Goal: Check status: Check status

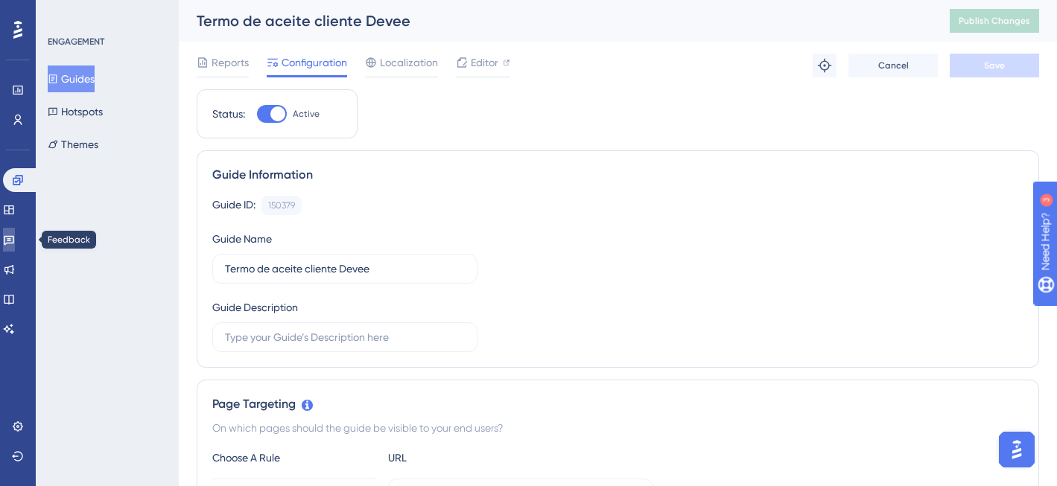
click at [14, 243] on icon at bounding box center [9, 241] width 10 height 10
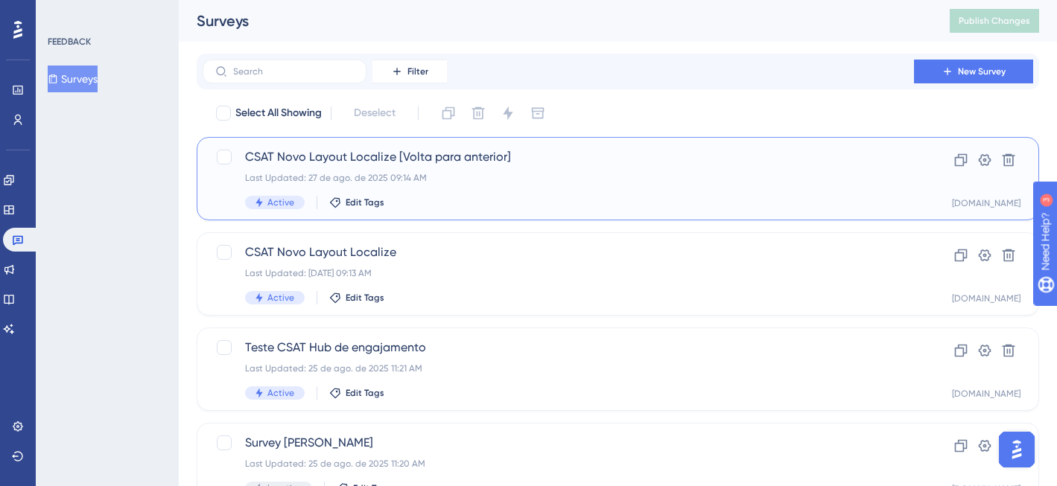
click at [833, 182] on div "Last Updated: 27 de ago. de 2025 09:14 AM" at bounding box center [558, 178] width 626 height 12
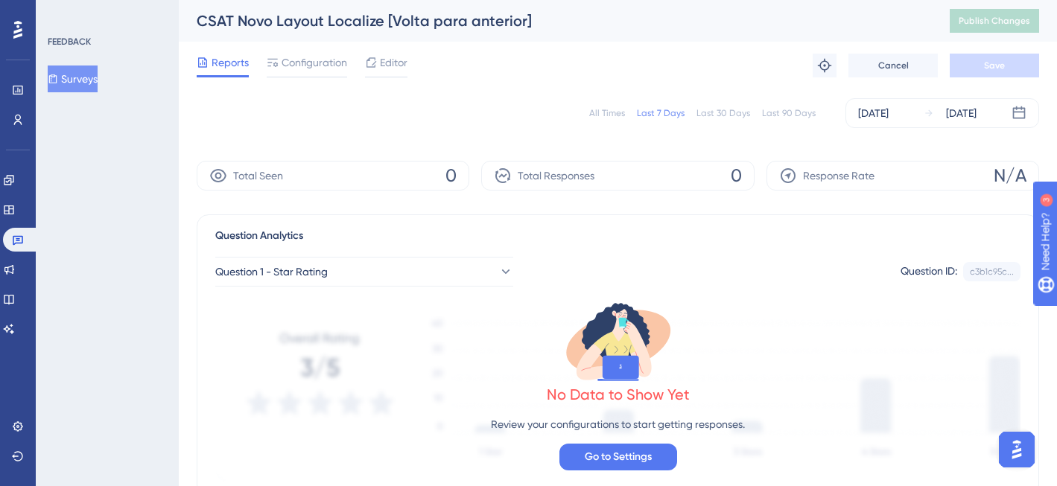
click at [608, 112] on div "All Times" at bounding box center [607, 113] width 36 height 12
click at [22, 240] on icon at bounding box center [18, 240] width 12 height 12
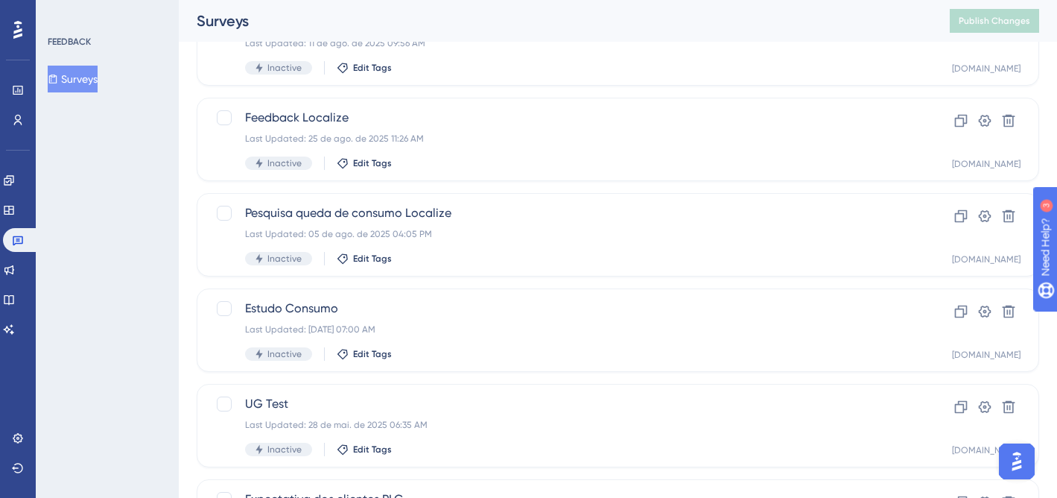
scroll to position [658, 0]
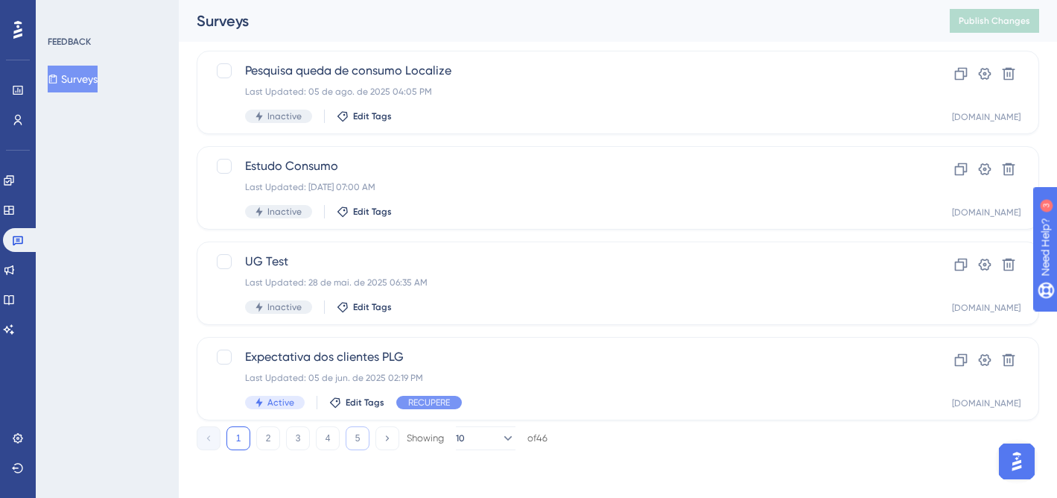
click at [351, 441] on button "5" at bounding box center [358, 438] width 24 height 24
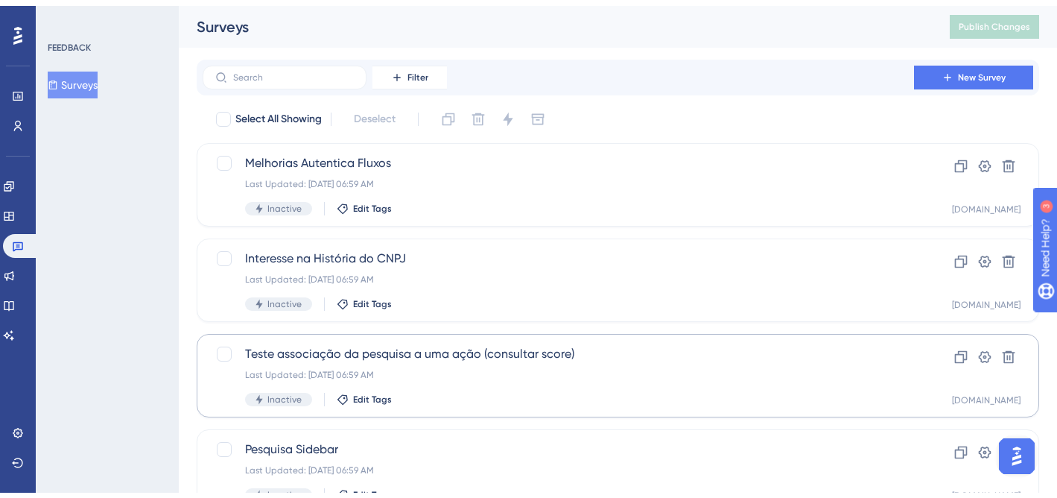
scroll to position [277, 0]
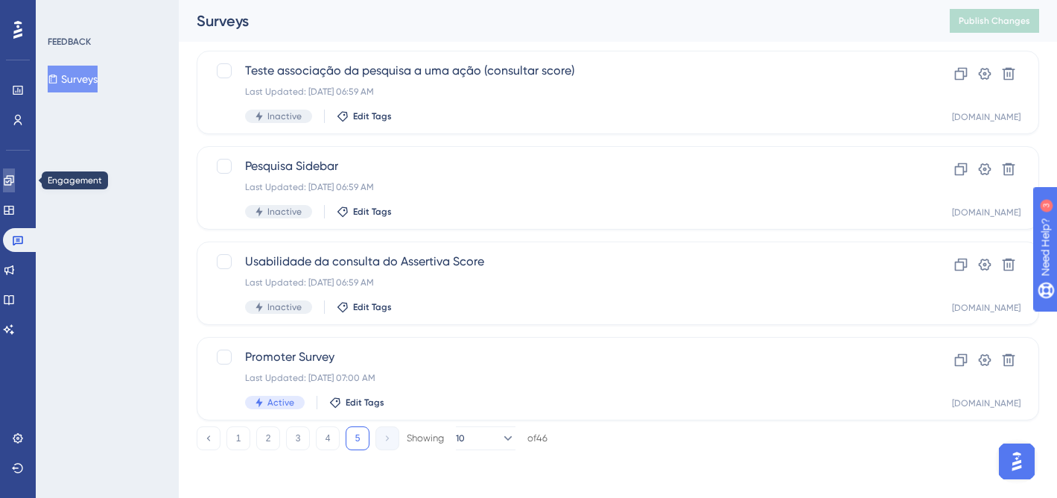
click at [15, 177] on link at bounding box center [9, 180] width 12 height 24
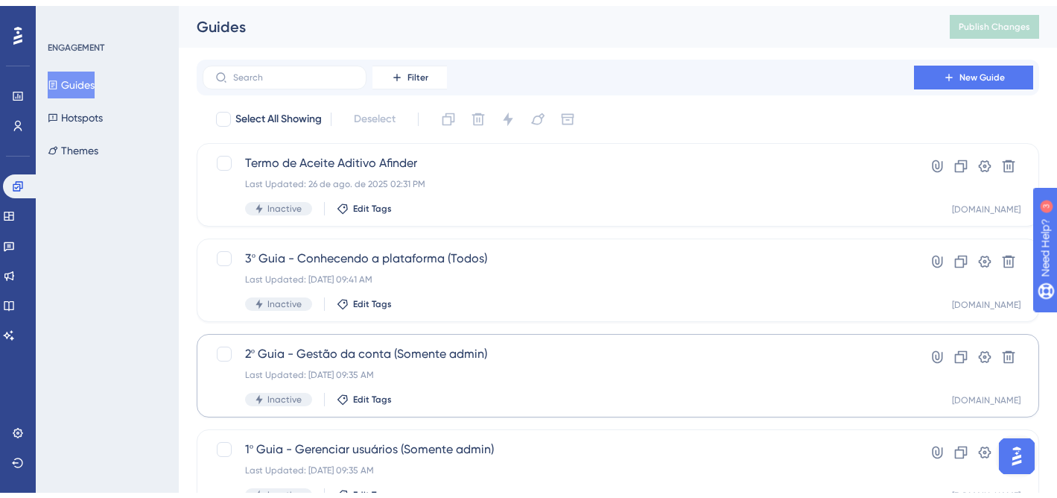
scroll to position [658, 0]
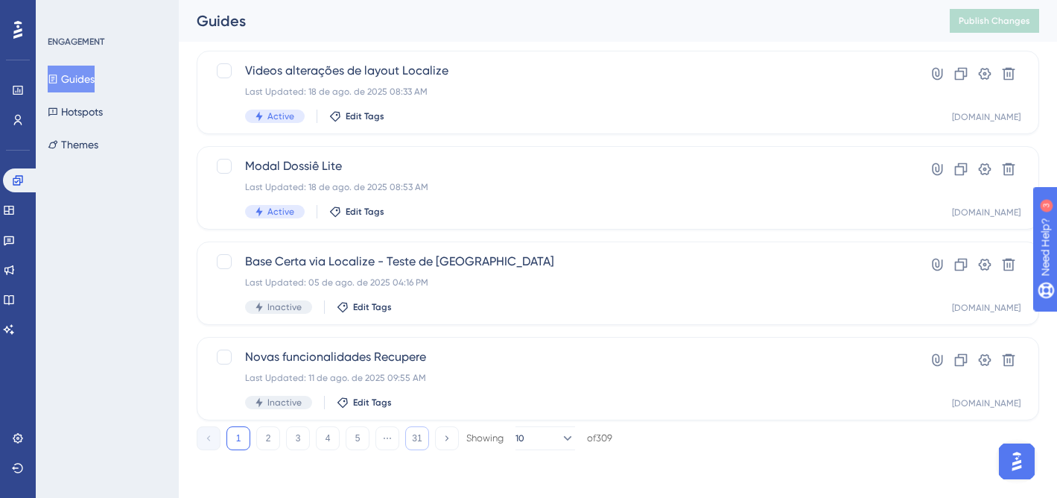
click at [420, 439] on button "31" at bounding box center [417, 438] width 24 height 24
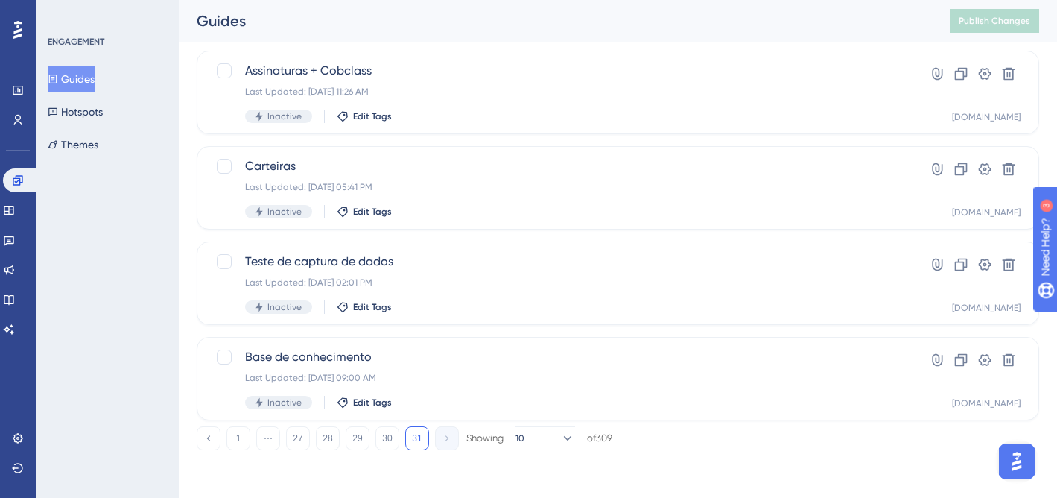
scroll to position [563, 0]
click at [417, 434] on button "31" at bounding box center [417, 438] width 24 height 24
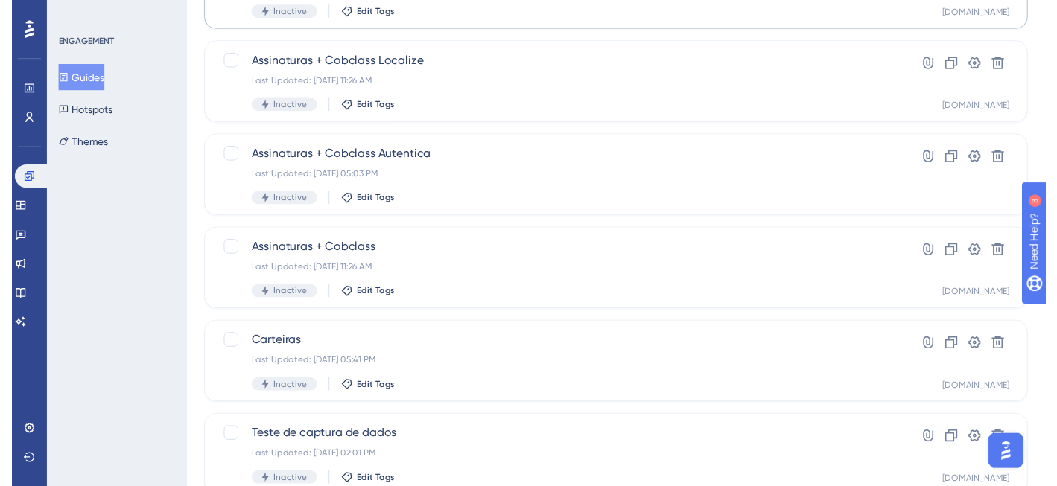
scroll to position [0, 0]
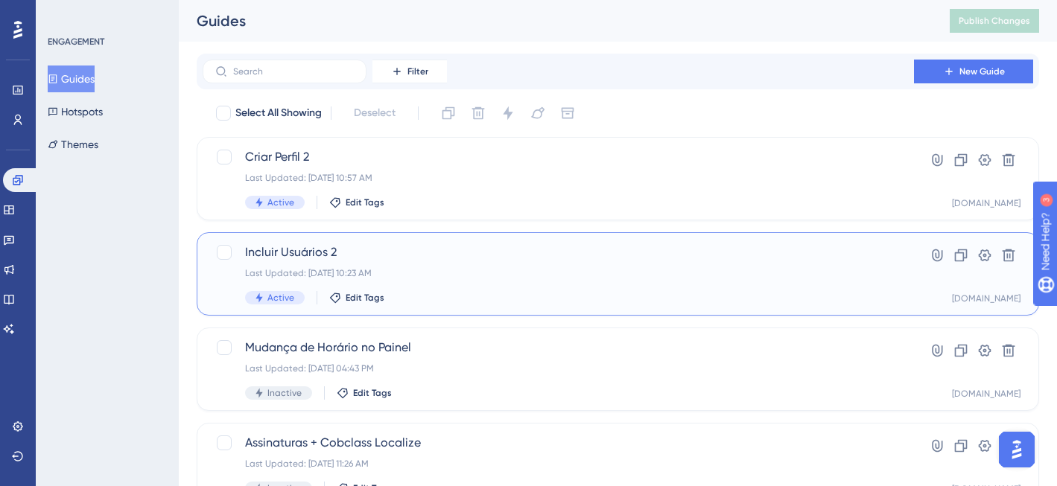
click at [479, 275] on div "Last Updated: [DATE] 10:23 AM" at bounding box center [558, 273] width 626 height 12
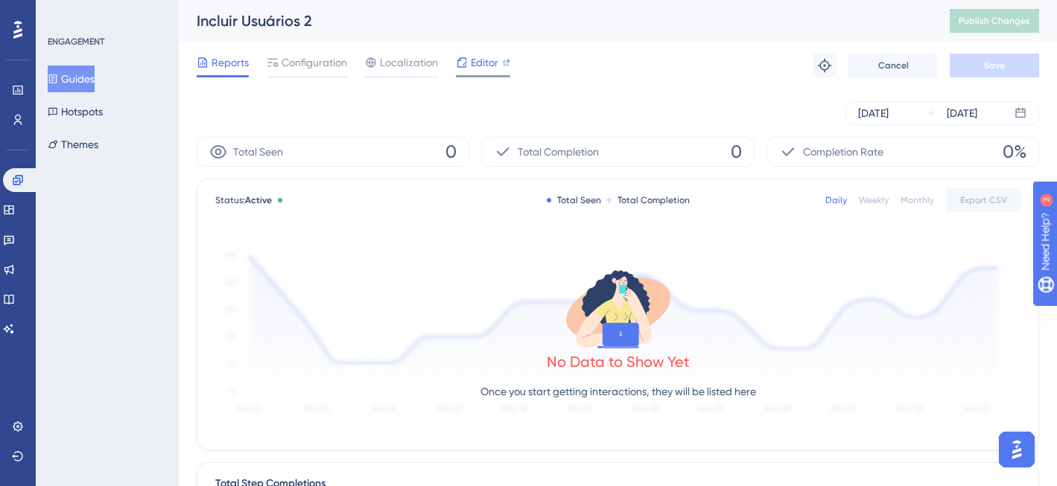
click at [480, 63] on span "Editor" at bounding box center [485, 63] width 28 height 18
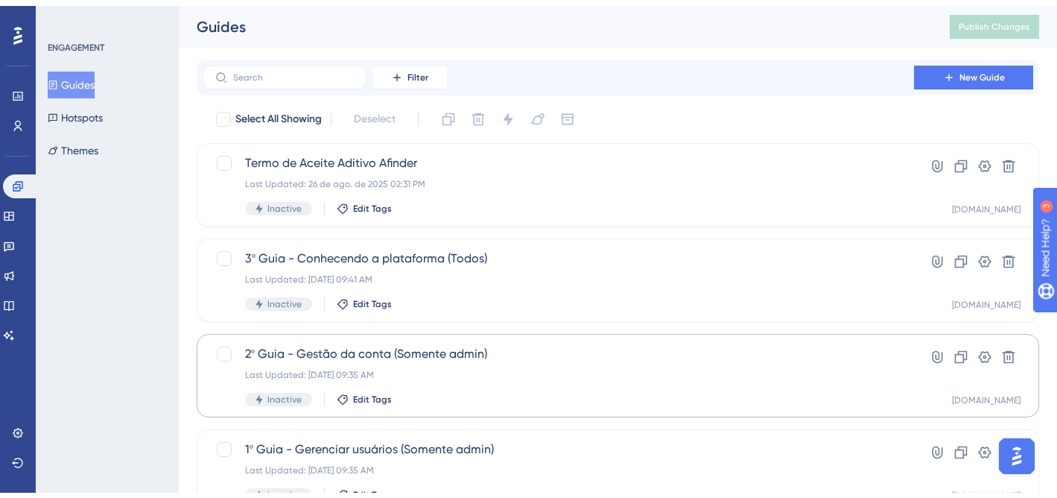
scroll to position [658, 0]
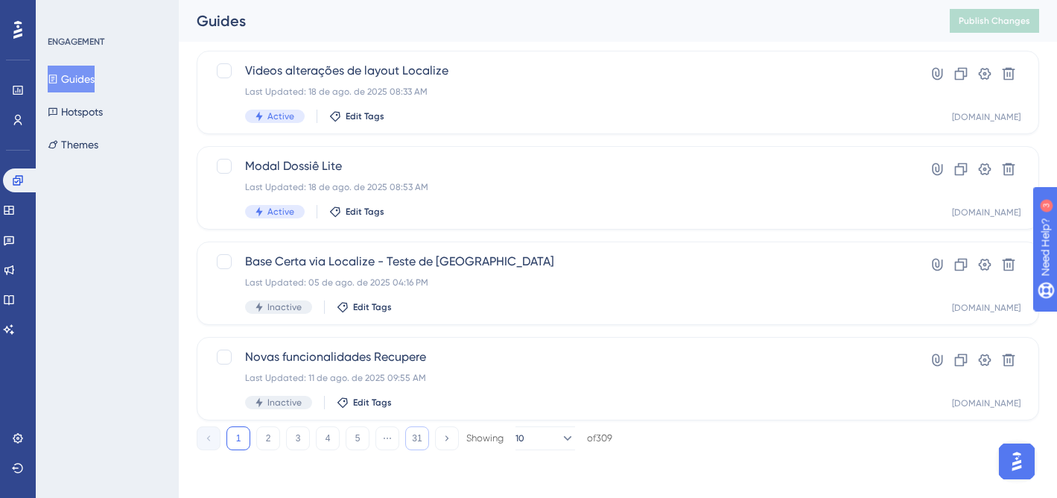
click at [427, 436] on button "31" at bounding box center [417, 438] width 24 height 24
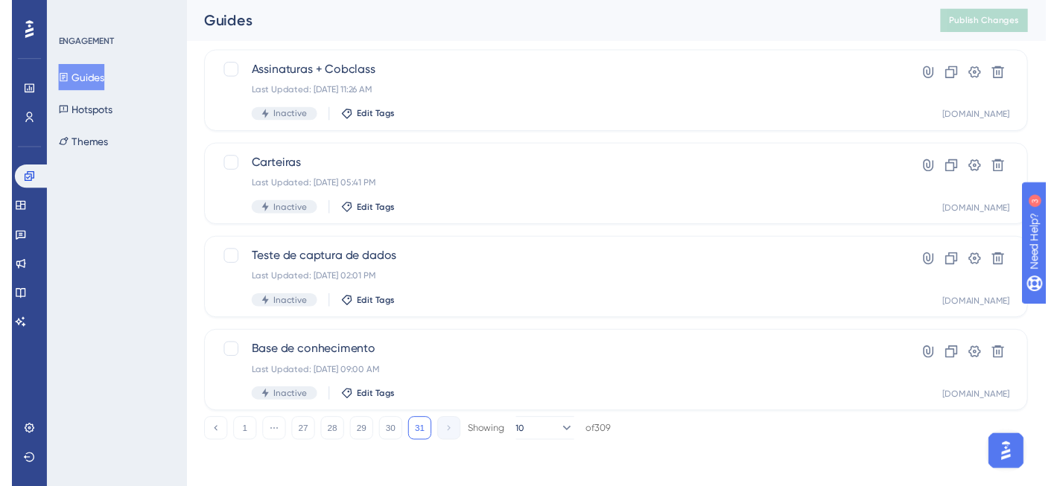
scroll to position [0, 0]
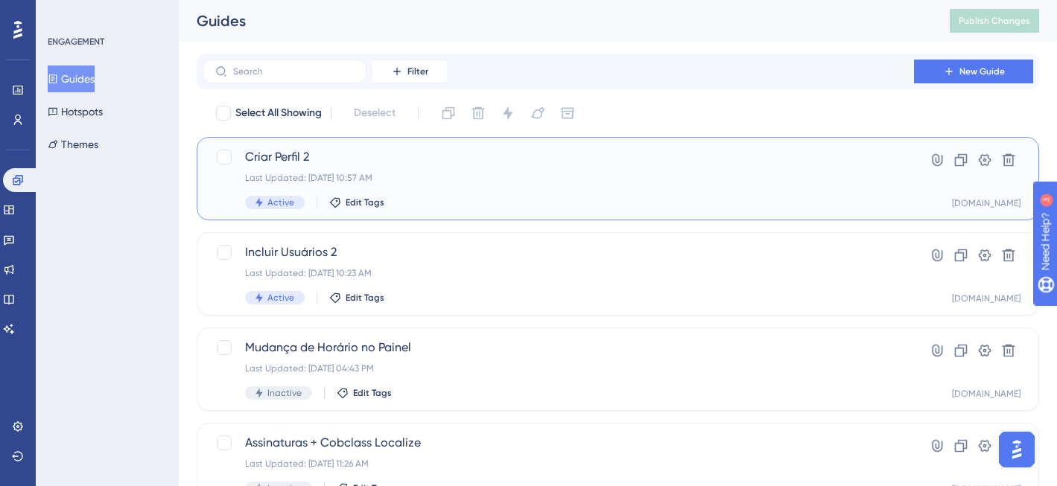
click at [446, 172] on div "Last Updated: [DATE] 10:57 AM" at bounding box center [558, 178] width 626 height 12
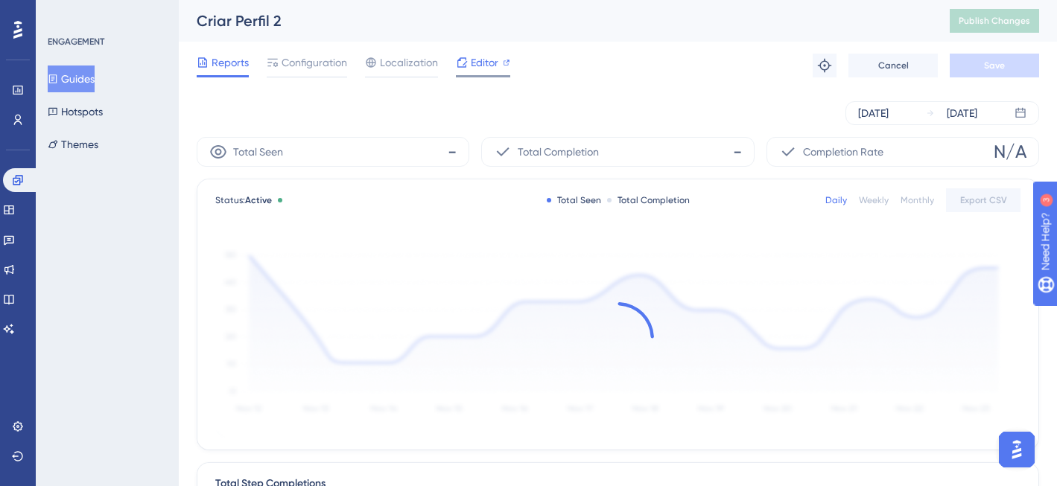
click at [486, 63] on span "Editor" at bounding box center [485, 63] width 28 height 18
